Goal: Task Accomplishment & Management: Use online tool/utility

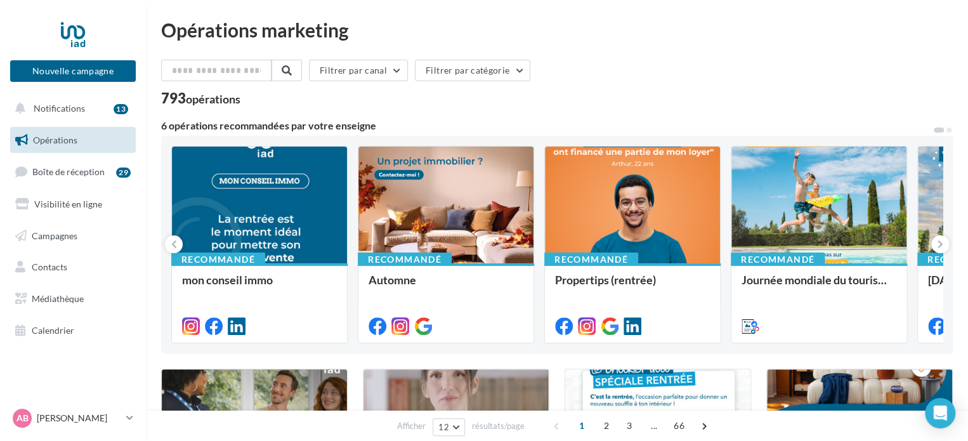
click at [119, 172] on div "29" at bounding box center [123, 172] width 15 height 10
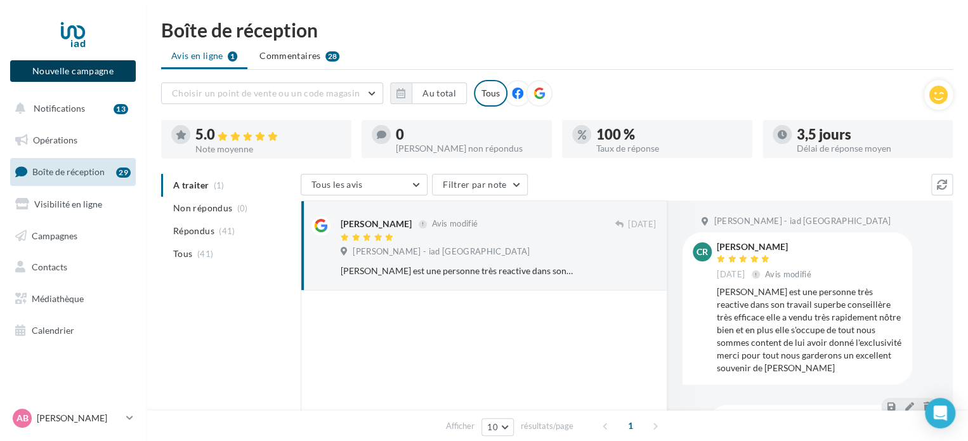
click at [114, 73] on button "Nouvelle campagne" at bounding box center [73, 71] width 126 height 22
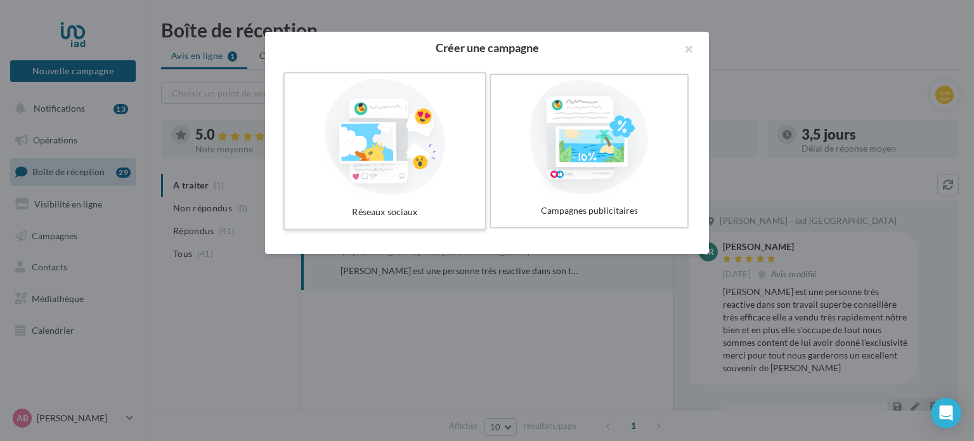
click at [431, 155] on div at bounding box center [385, 137] width 190 height 117
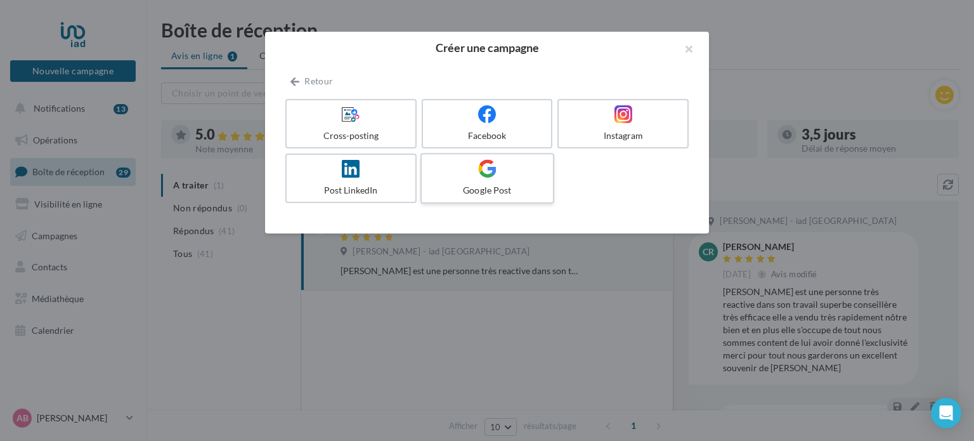
click at [530, 179] on label "Google Post" at bounding box center [487, 178] width 134 height 51
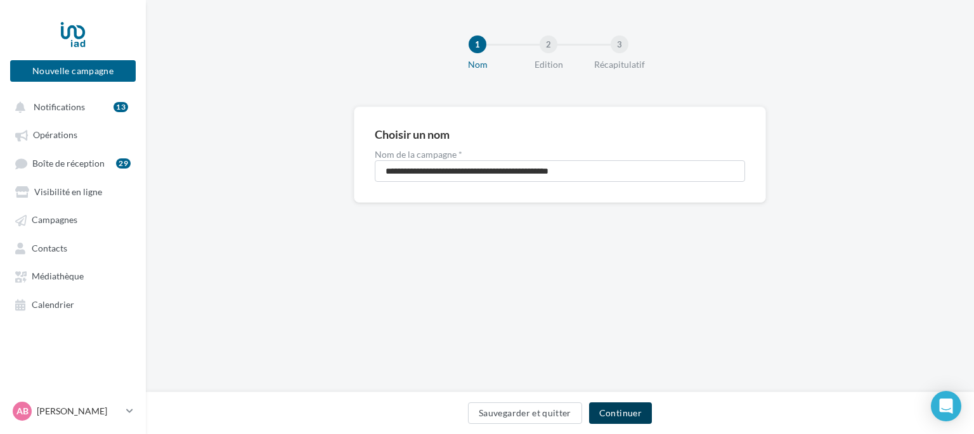
click at [630, 410] on button "Continuer" at bounding box center [620, 414] width 63 height 22
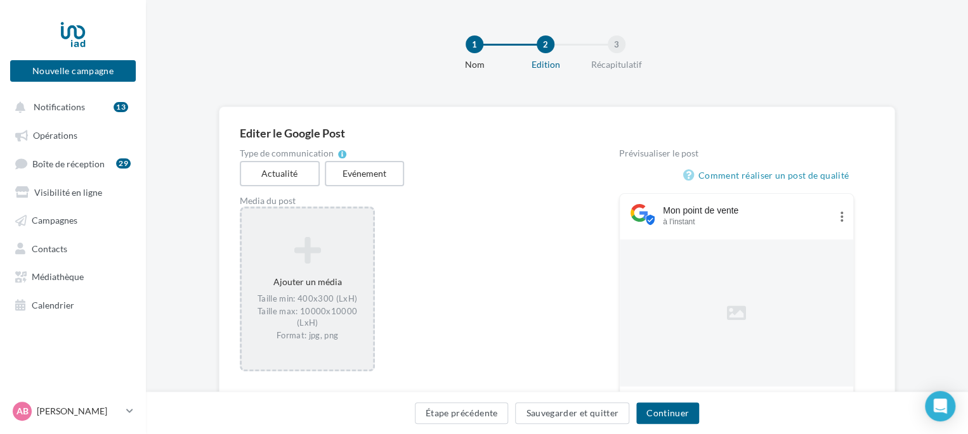
click at [315, 266] on icon at bounding box center [307, 250] width 121 height 30
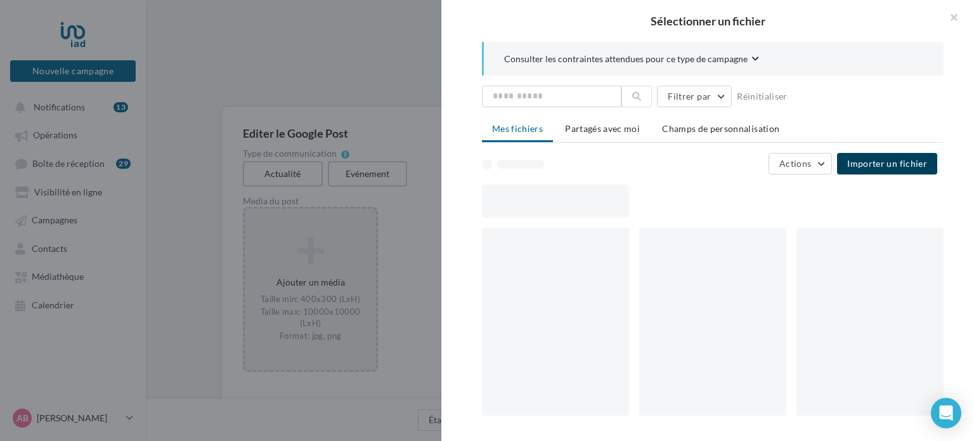
click at [881, 162] on span "Importer un fichier" at bounding box center [887, 163] width 80 height 11
